Goal: Check status

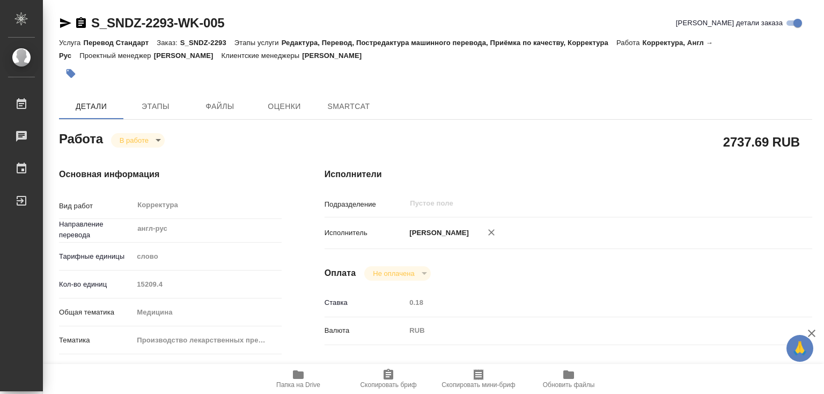
type textarea "x"
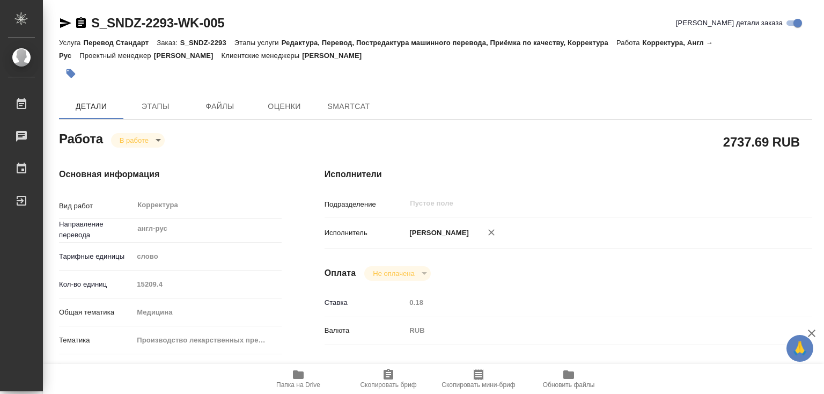
type textarea "x"
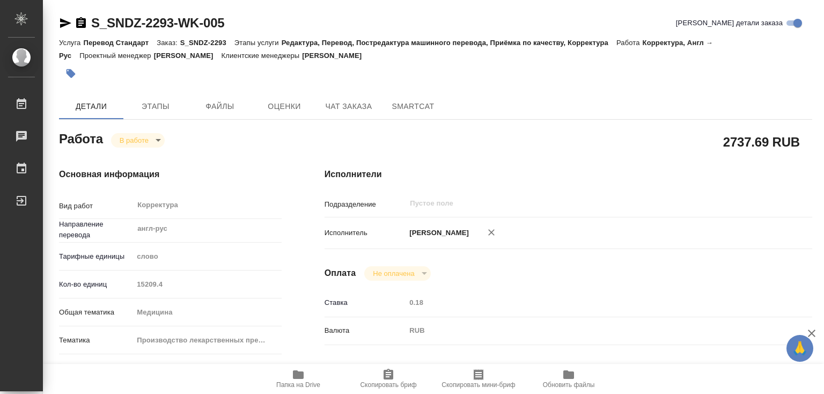
type textarea "x"
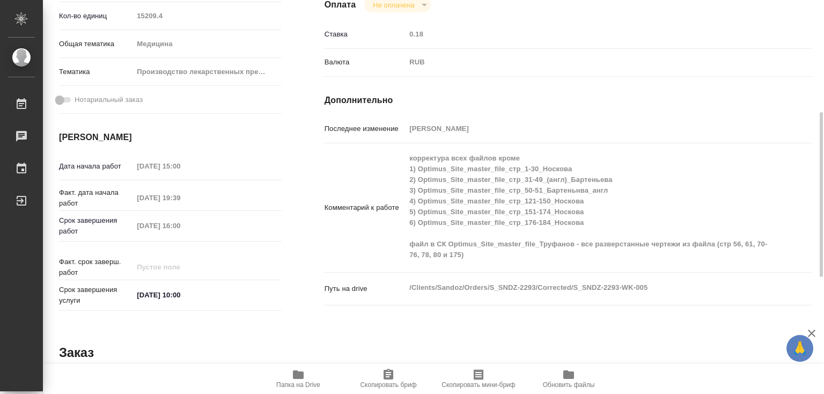
scroll to position [322, 0]
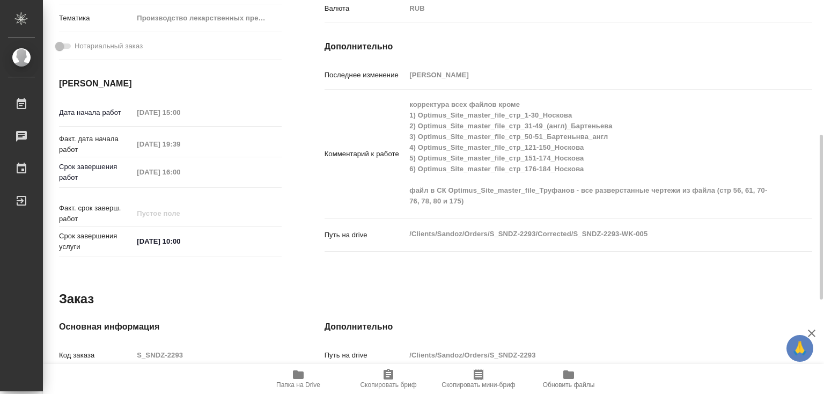
type textarea "x"
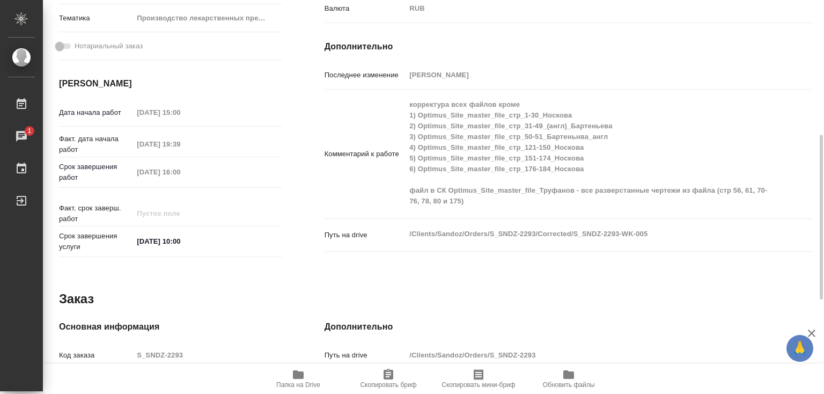
scroll to position [546, 0]
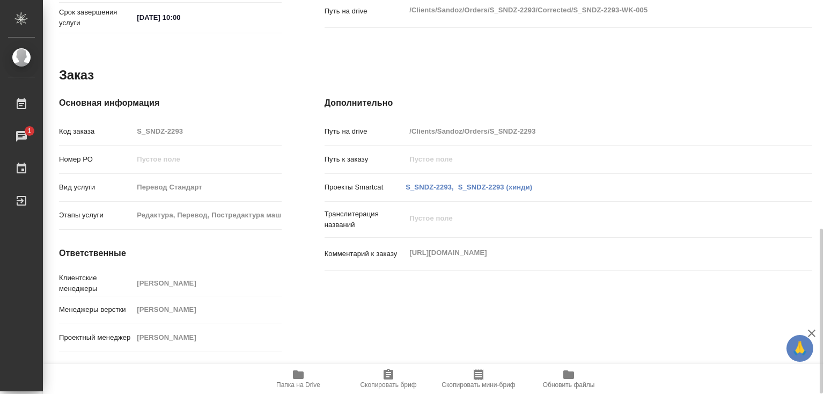
click at [300, 377] on icon "button" at bounding box center [298, 374] width 11 height 9
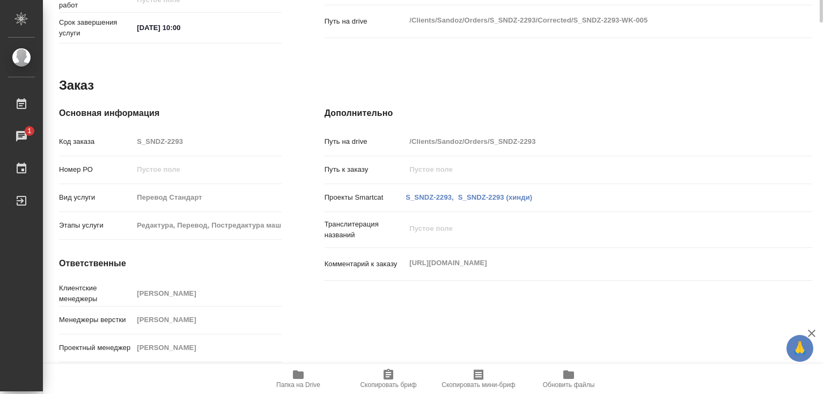
scroll to position [63, 0]
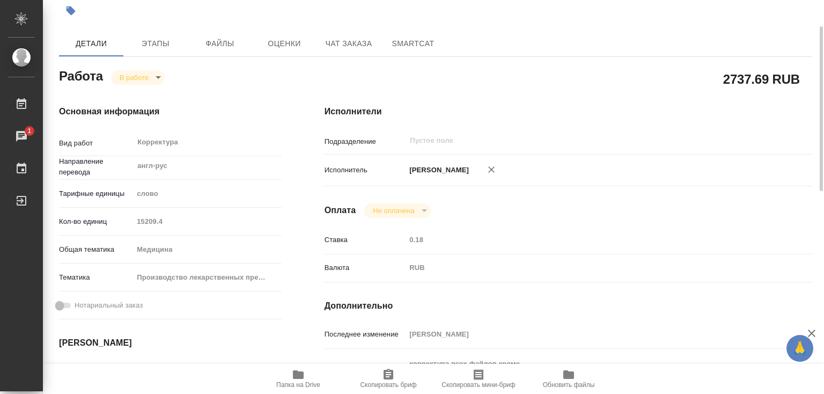
click at [152, 75] on body "🙏 .cls-1 fill:#fff; AWATERA [PERSON_NAME]lebedeva Работы 1 Чаты График Выйти S_…" at bounding box center [412, 197] width 824 height 394
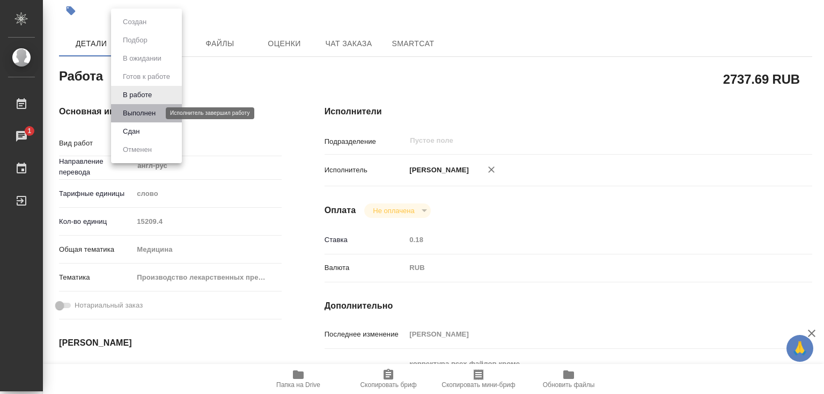
click at [139, 107] on button "Выполнен" at bounding box center [139, 113] width 39 height 12
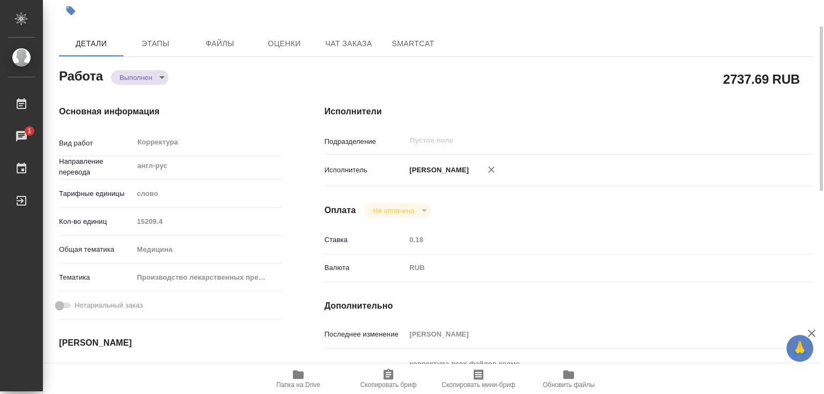
type textarea "x"
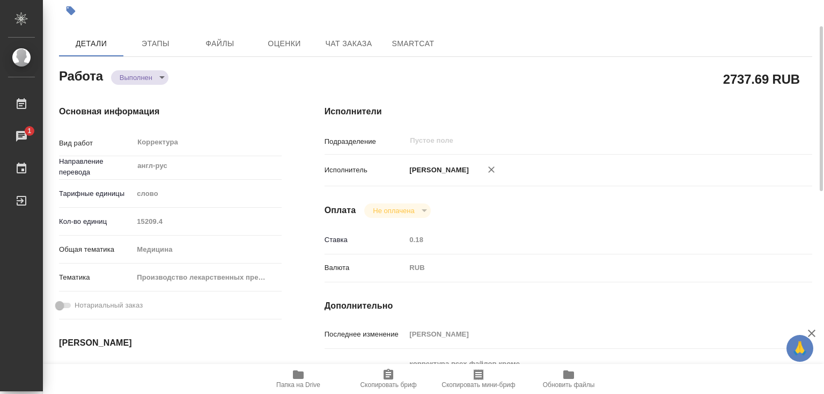
type textarea "x"
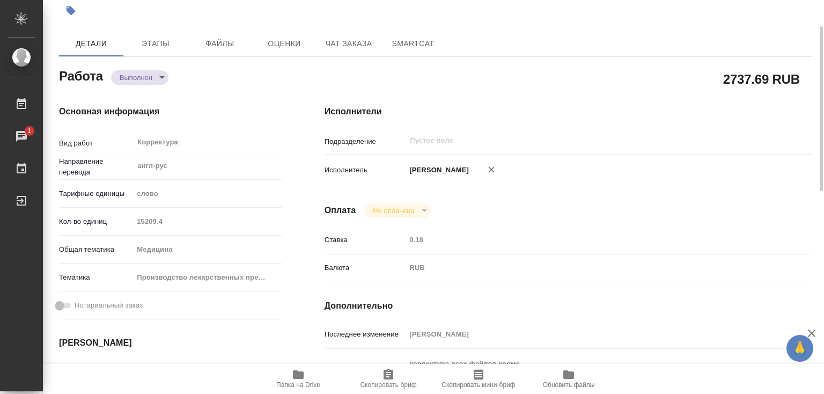
type textarea "x"
